Goal: Task Accomplishment & Management: Manage account settings

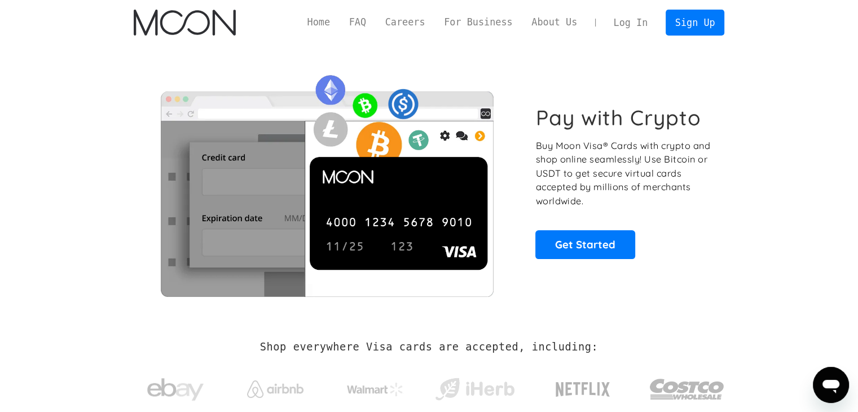
drag, startPoint x: 0, startPoint y: 0, endPoint x: 648, endPoint y: 24, distance: 648.3
click at [648, 24] on link "Log In" at bounding box center [630, 22] width 53 height 25
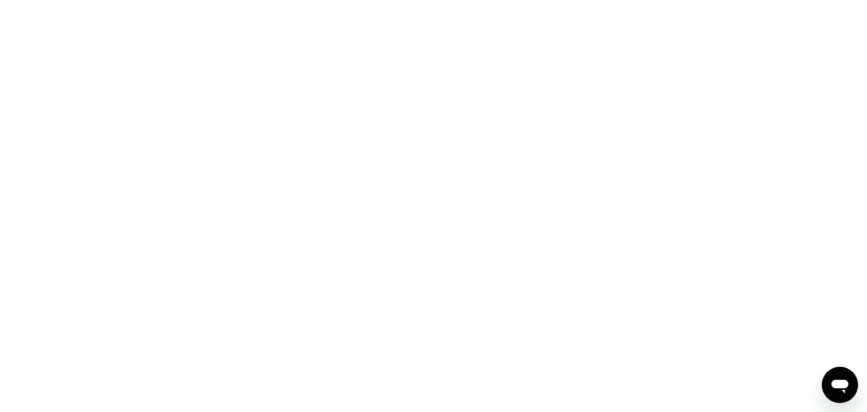
click at [605, 100] on div at bounding box center [433, 206] width 867 height 412
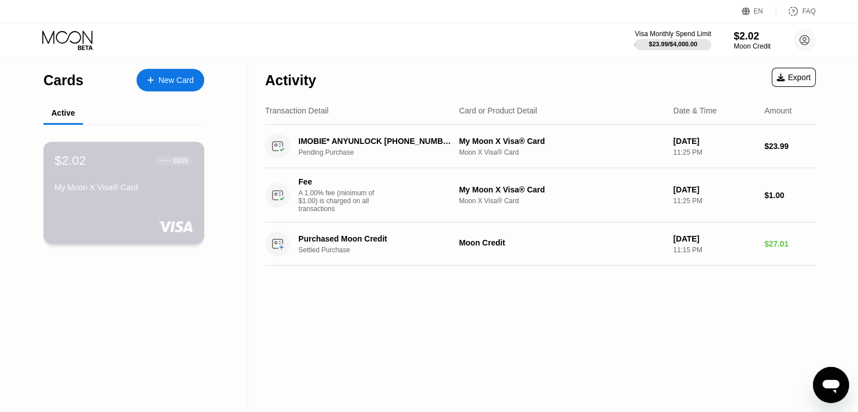
click at [90, 174] on div "$2.02 ● ● ● ● 6809 My Moon X Visa® Card" at bounding box center [124, 174] width 138 height 43
